Goal: Task Accomplishment & Management: Use online tool/utility

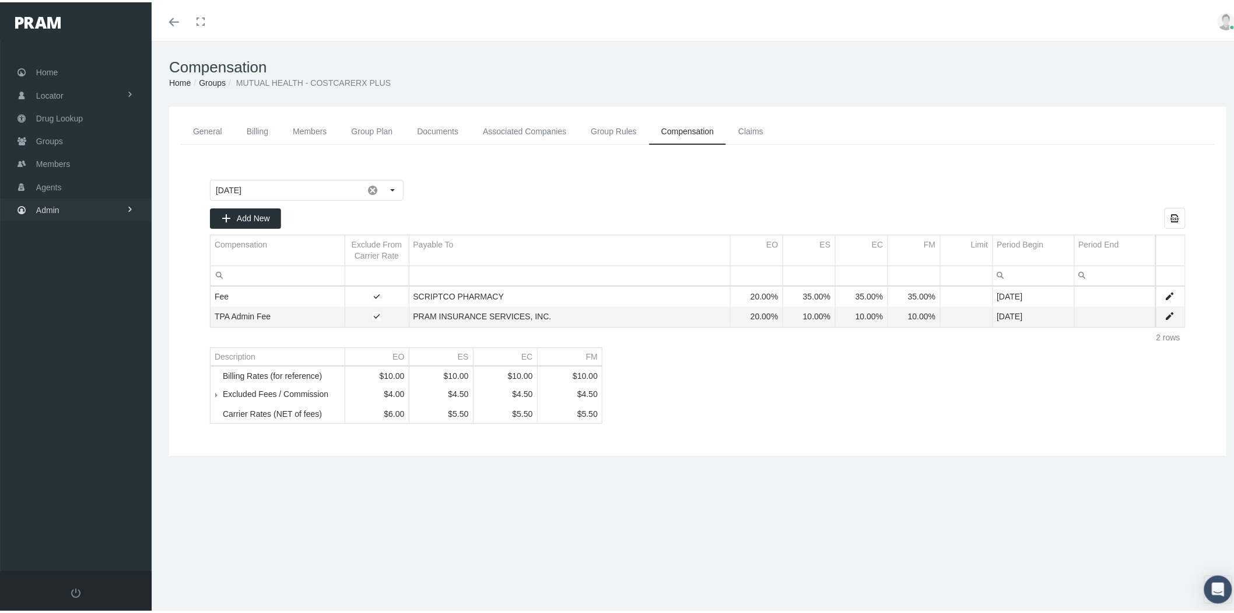
click at [58, 206] on span "Admin" at bounding box center [47, 208] width 23 height 22
click at [110, 424] on link "Content" at bounding box center [76, 425] width 152 height 20
click at [120, 536] on link "Settings" at bounding box center [76, 546] width 152 height 20
click at [94, 492] on span "Embed Widgets" at bounding box center [75, 502] width 58 height 20
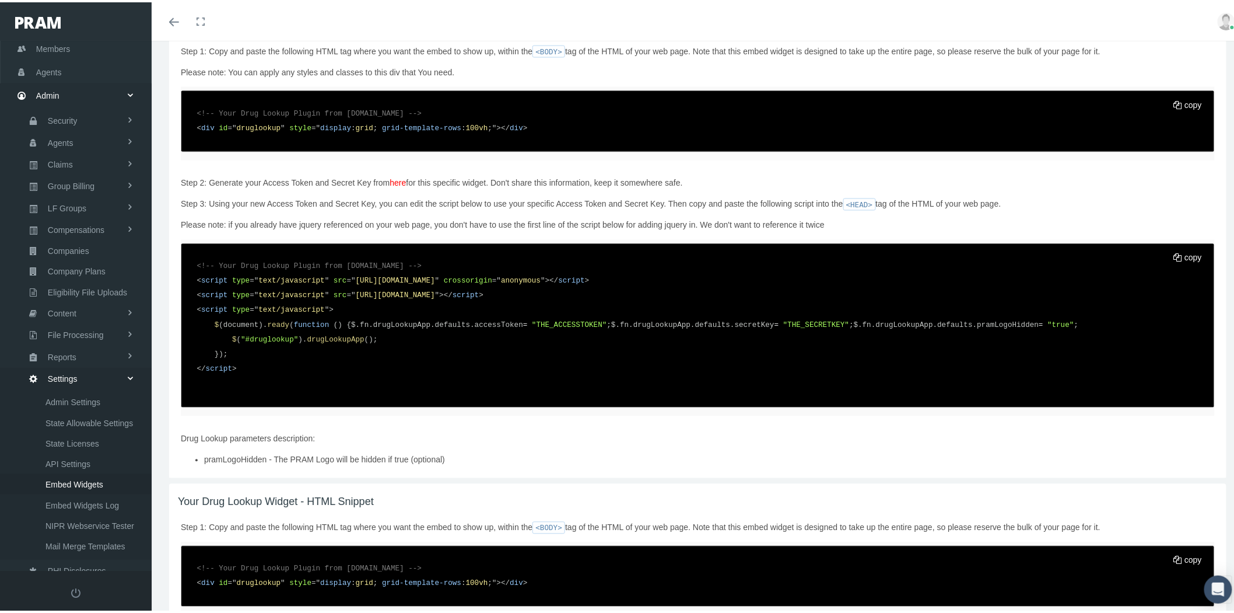
scroll to position [778, 0]
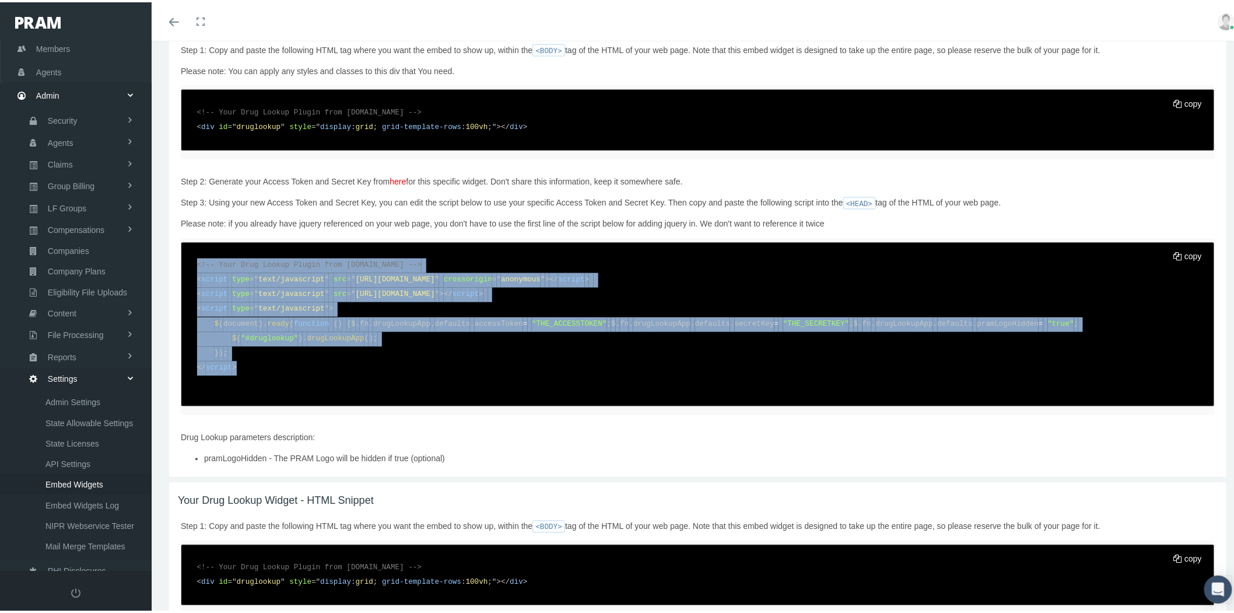
drag, startPoint x: 197, startPoint y: 365, endPoint x: 275, endPoint y: 514, distance: 168.3
click at [275, 397] on code "<!-- Your Drug Lookup Plugin from [DOMAIN_NAME] --> < script type = " text/java…" at bounding box center [698, 322] width 1019 height 149
copy code "<!-- Your Drug Lookup Plugin from [DOMAIN_NAME] --> < script type = " text/java…"
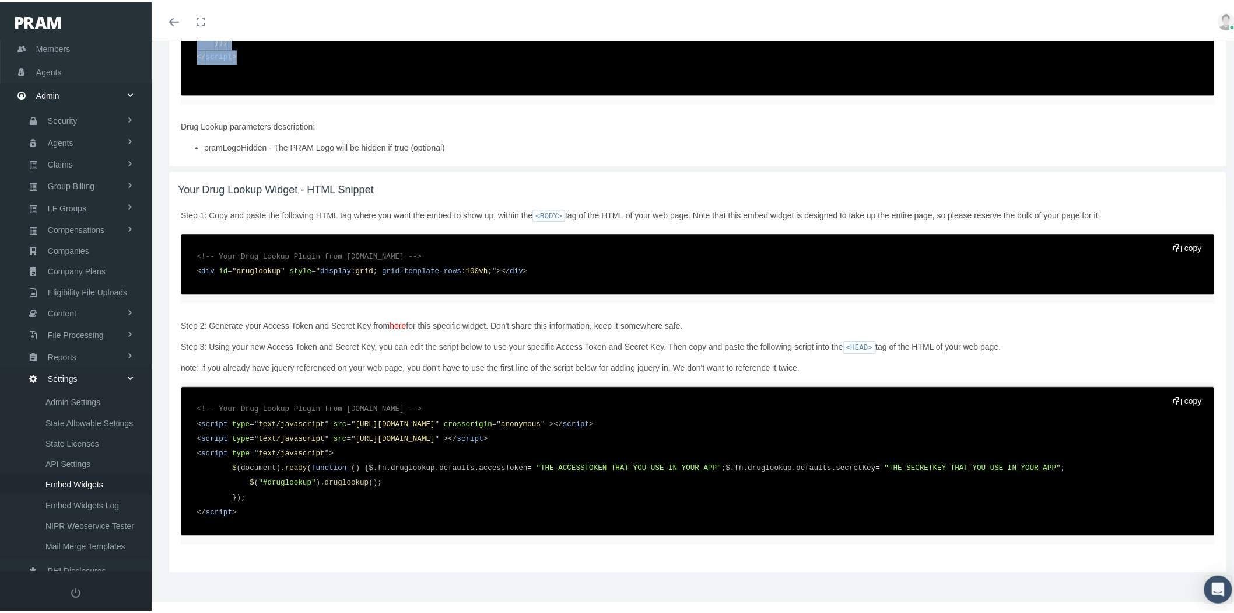
scroll to position [1266, 0]
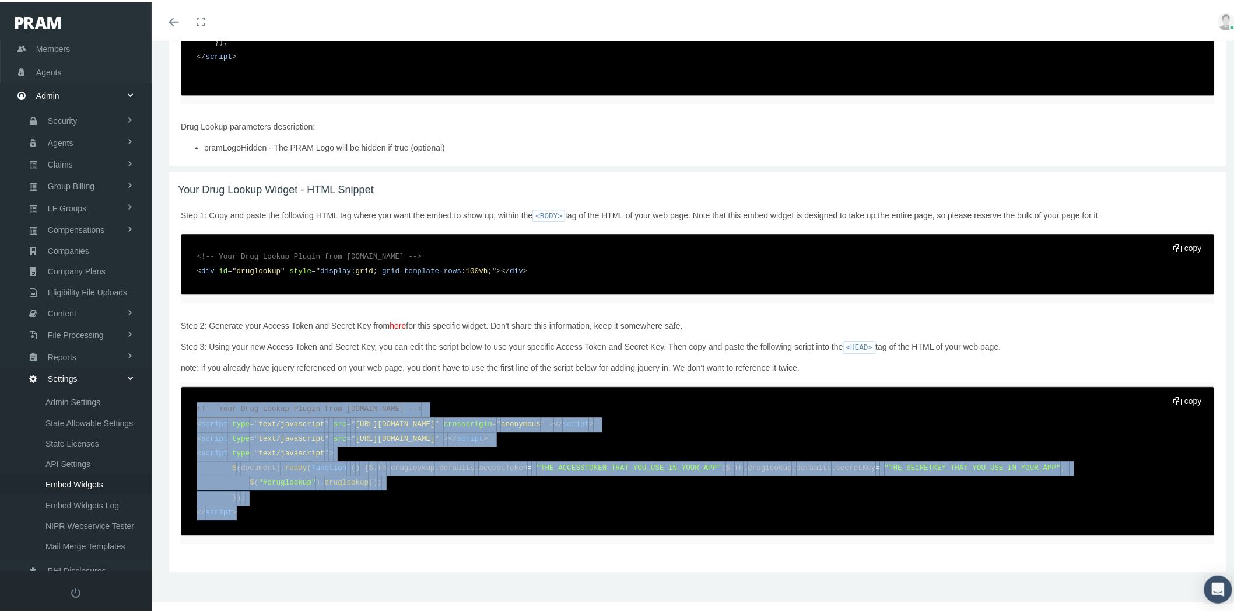
drag, startPoint x: 197, startPoint y: 377, endPoint x: 263, endPoint y: 510, distance: 148.2
click at [263, 510] on code "<!-- Your Drug Lookup Plugin from [DOMAIN_NAME] --> < script type = " text/java…" at bounding box center [698, 458] width 1019 height 134
copy code "<!-- Your Drug Lookup Plugin from [DOMAIN_NAME] --> < script type = " text/java…"
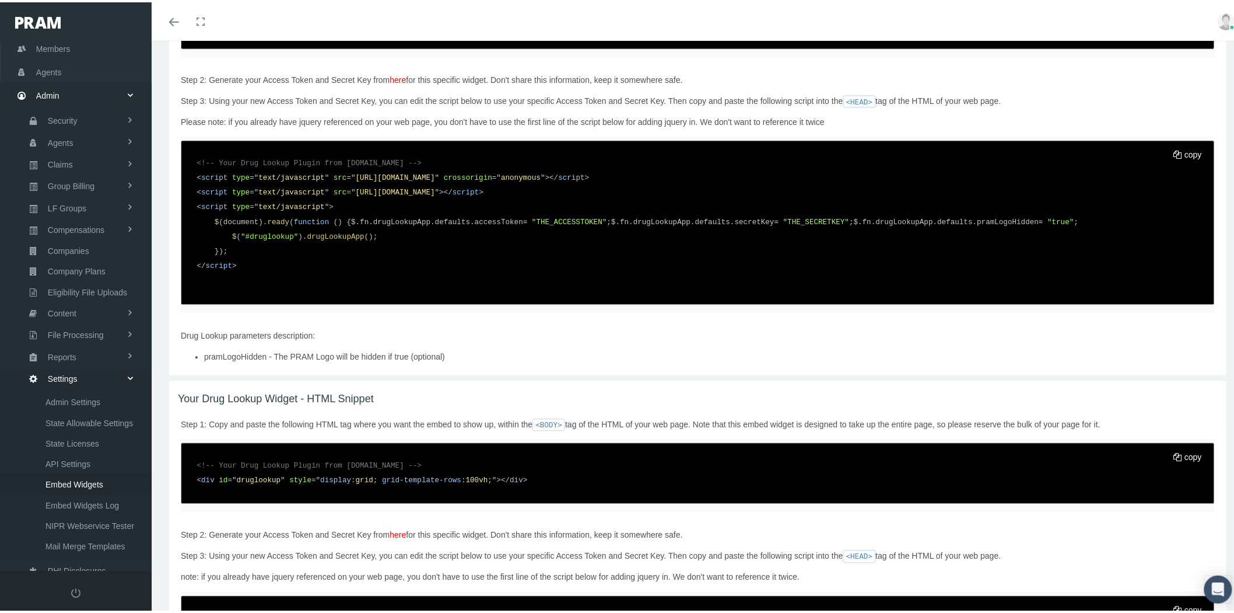
scroll to position [877, 0]
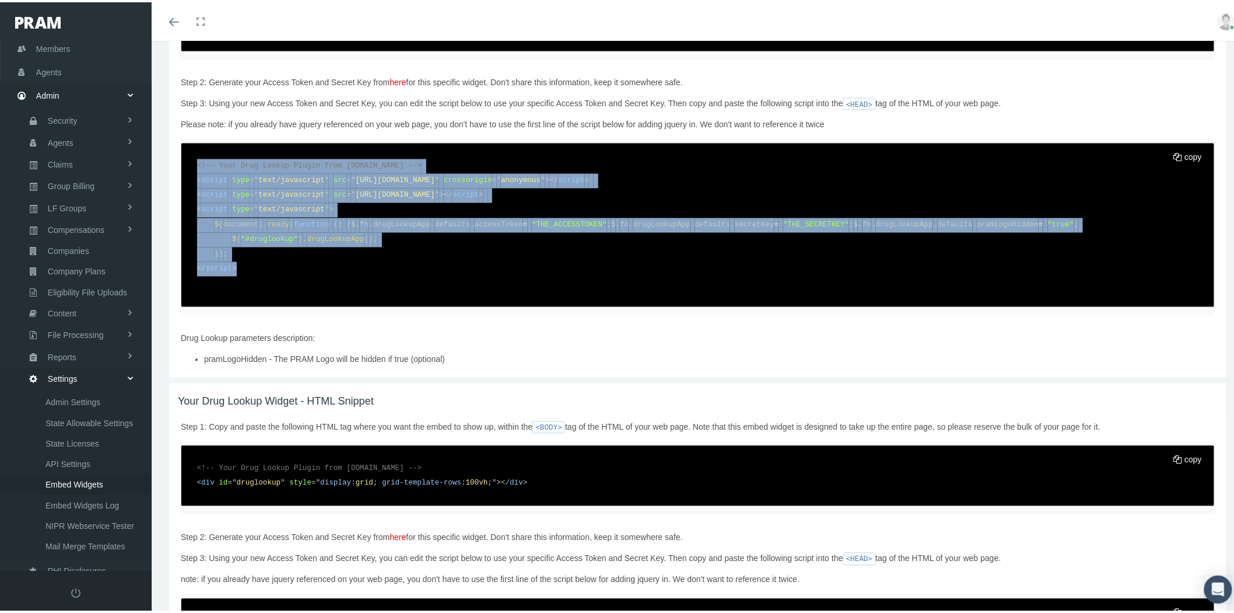
drag, startPoint x: 202, startPoint y: 270, endPoint x: 247, endPoint y: 415, distance: 151.7
click at [247, 298] on code "<!-- Your Drug Lookup Plugin from [DOMAIN_NAME] --> < script type = " text/java…" at bounding box center [698, 223] width 1019 height 149
copy code "<!-- Your Drug Lookup Plugin from [DOMAIN_NAME] --> < script type = " text/java…"
